Goal: Find specific page/section: Find specific page/section

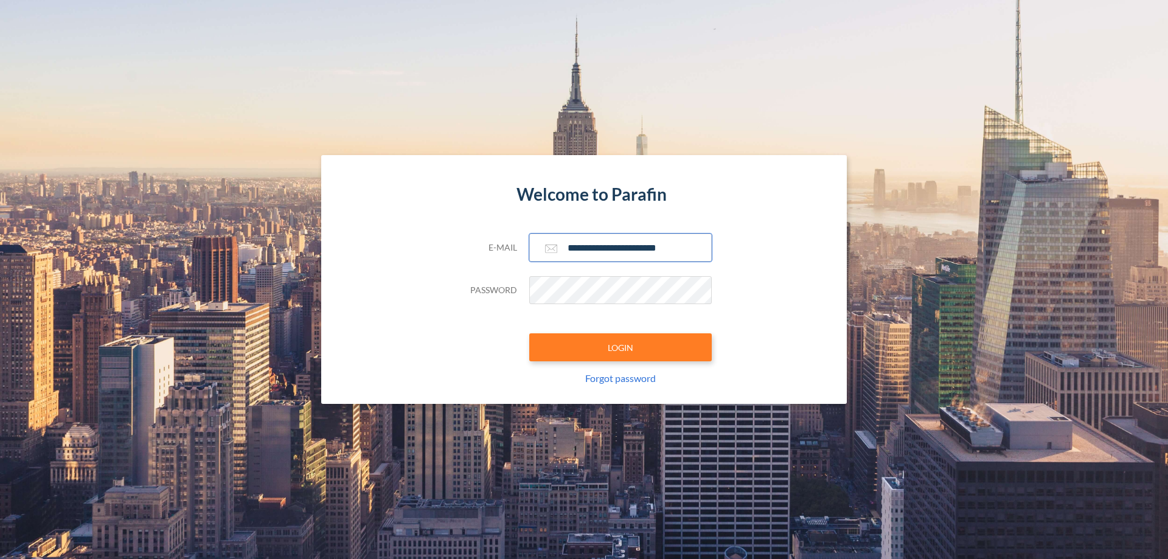
type input "**********"
click at [621, 347] on button "LOGIN" at bounding box center [620, 347] width 183 height 28
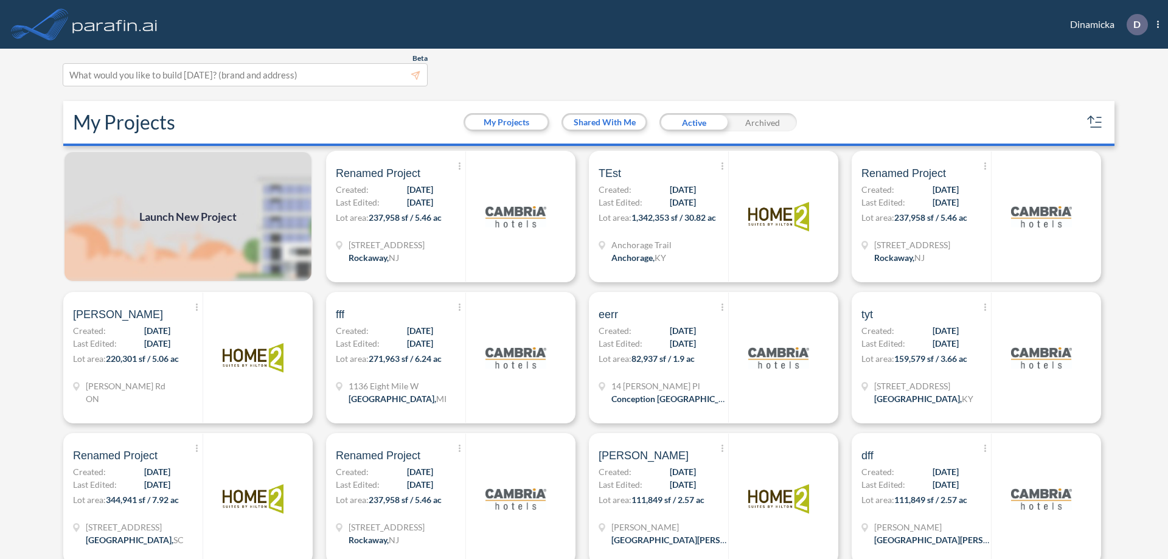
scroll to position [3, 0]
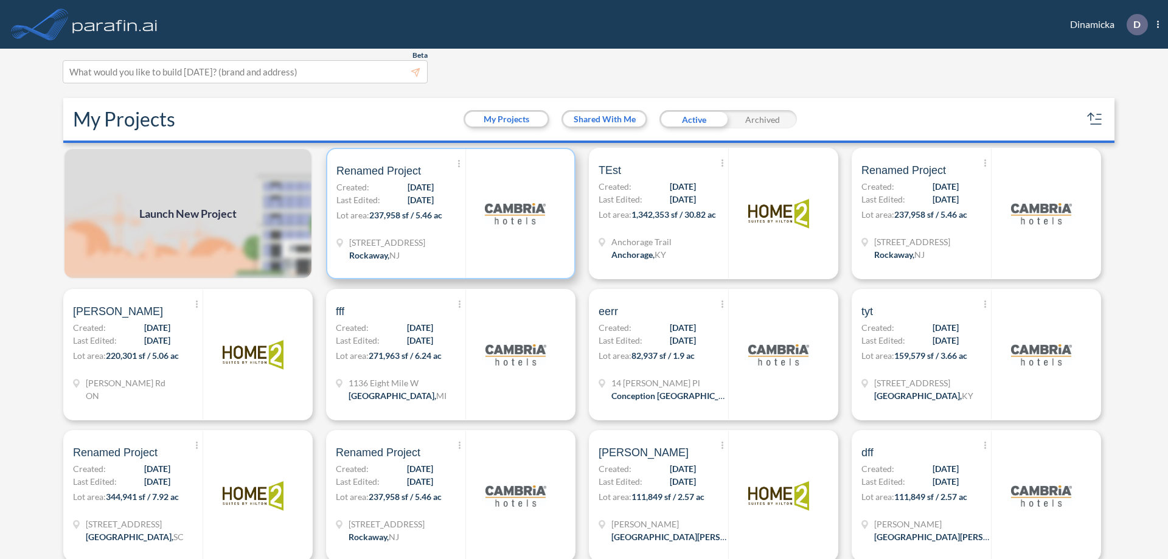
click at [448, 214] on p "Lot area: 237,958 sf / 5.46 ac" at bounding box center [400, 218] width 129 height 18
